Goal: Task Accomplishment & Management: Use online tool/utility

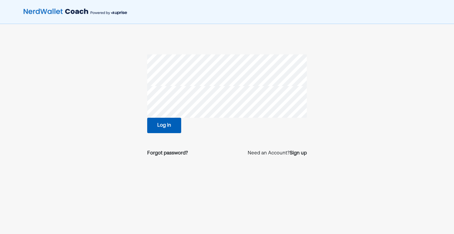
click at [156, 123] on button "Log in" at bounding box center [164, 125] width 34 height 15
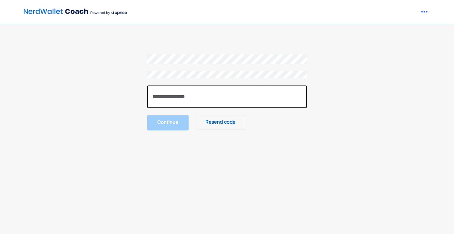
click at [177, 94] on input "number" at bounding box center [226, 96] width 159 height 22
click at [157, 92] on input "number" at bounding box center [226, 96] width 159 height 22
paste input "******"
type input "******"
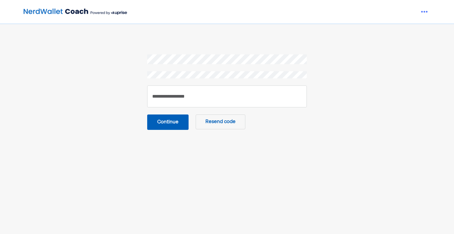
click at [168, 125] on button "Continue" at bounding box center [167, 121] width 41 height 15
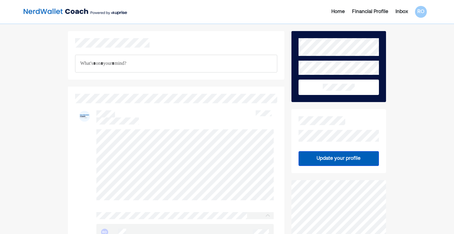
click at [383, 11] on div "Financial Profile" at bounding box center [370, 11] width 36 height 7
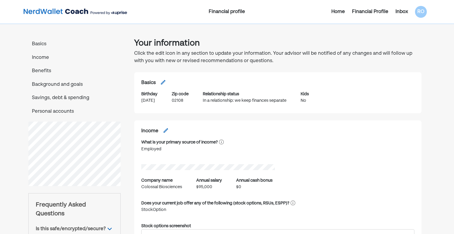
click at [334, 12] on div "Home" at bounding box center [338, 11] width 14 height 7
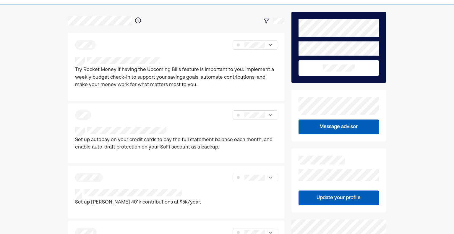
scroll to position [30, 0]
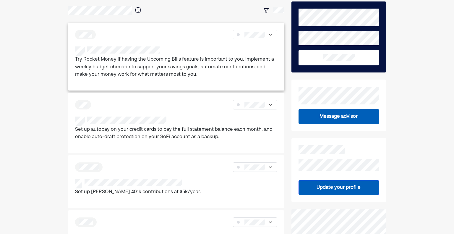
click at [165, 69] on p "Try Rocket Money if having the Upcoming Bills feature is important to you. Impl…" at bounding box center [176, 67] width 202 height 23
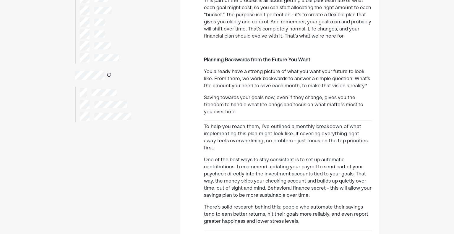
scroll to position [148, 0]
